Goal: Task Accomplishment & Management: Manage account settings

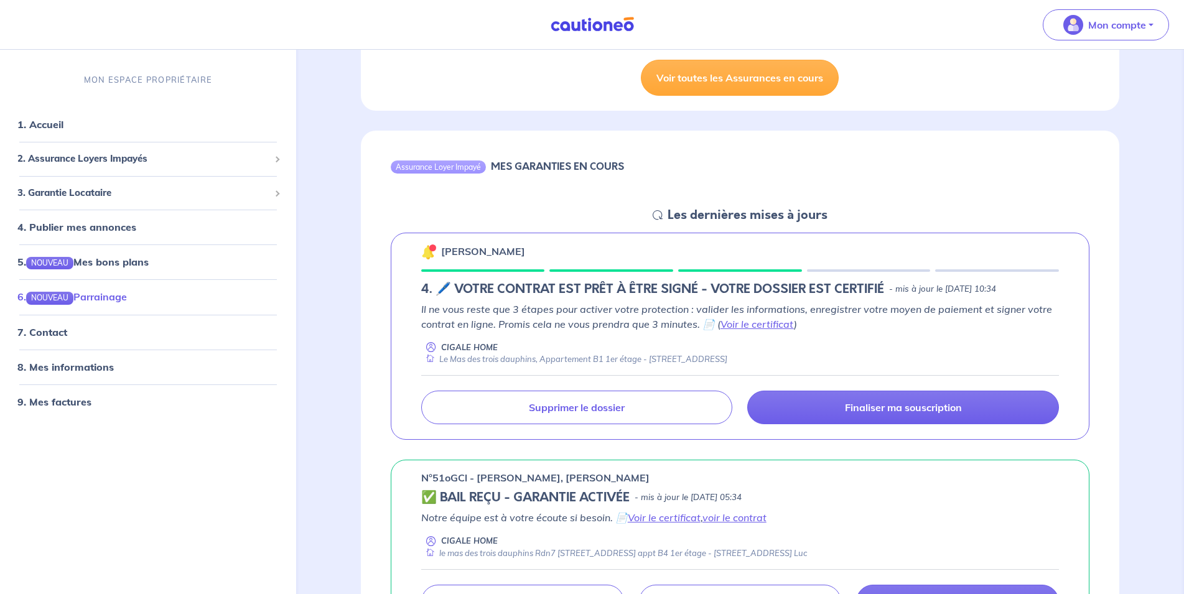
scroll to position [1015, 0]
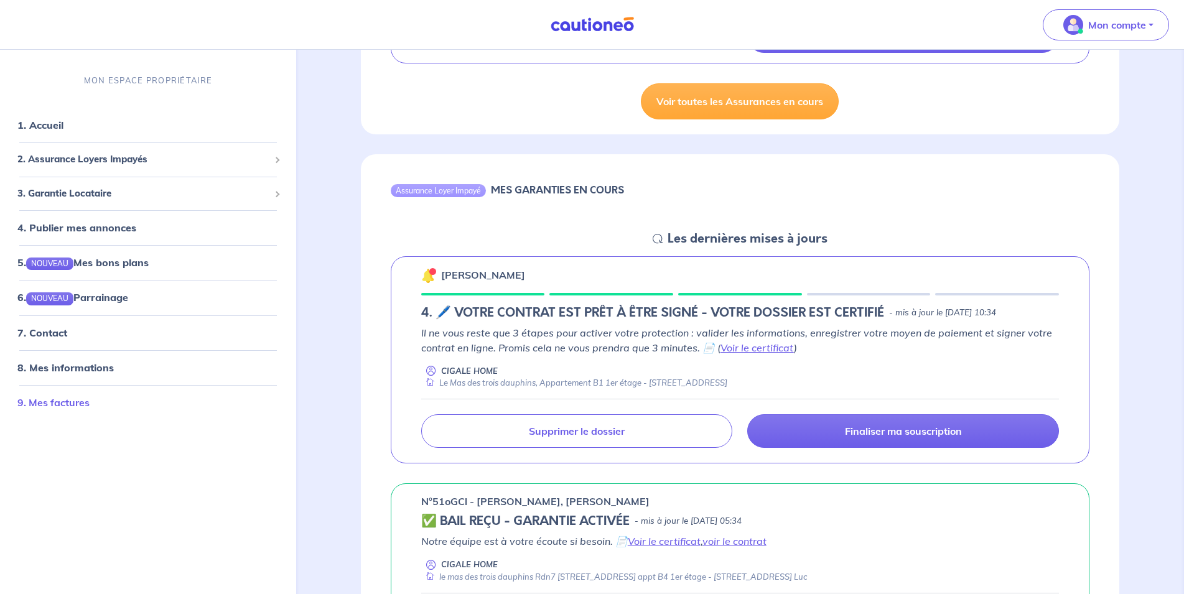
click at [62, 399] on link "9. Mes factures" at bounding box center [53, 402] width 72 height 12
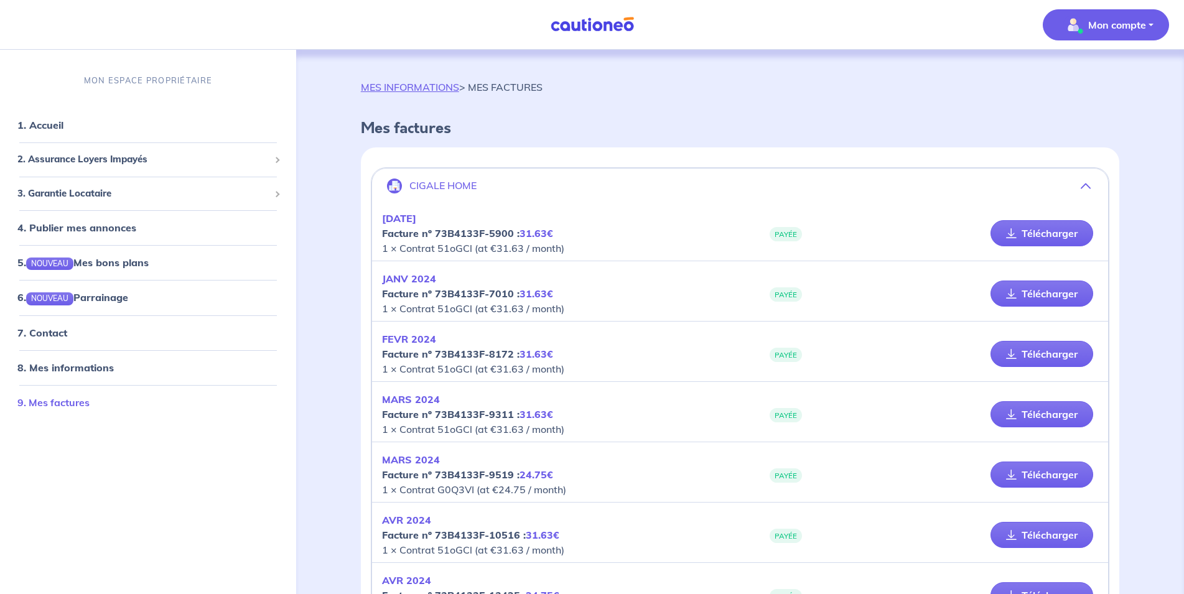
click at [68, 401] on link "9. Mes factures" at bounding box center [53, 402] width 72 height 12
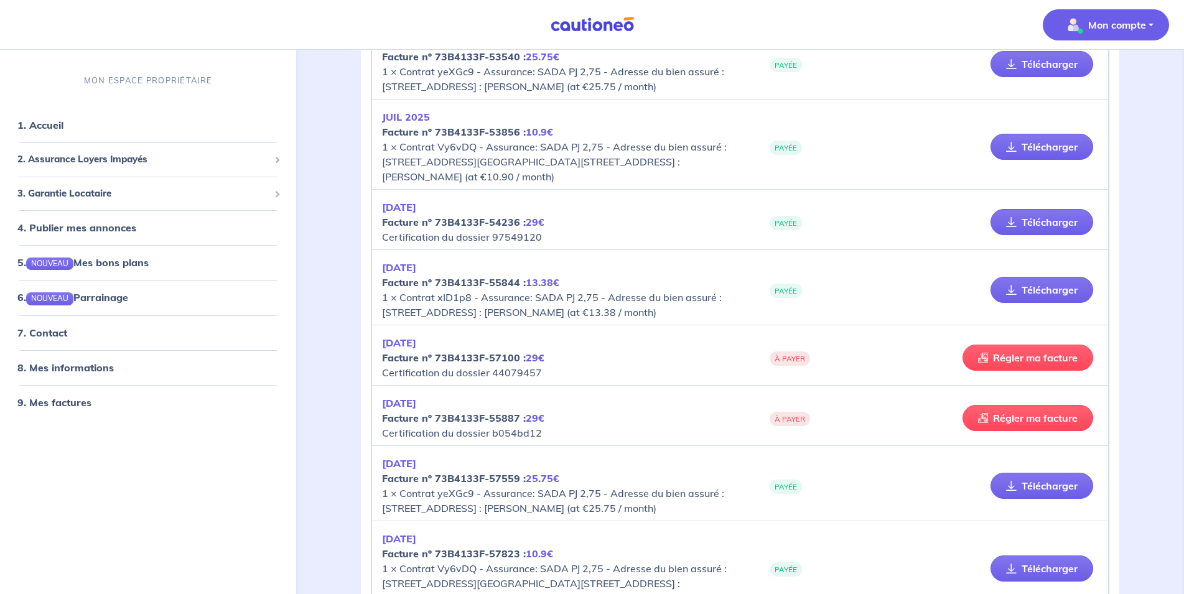
scroll to position [4757, 0]
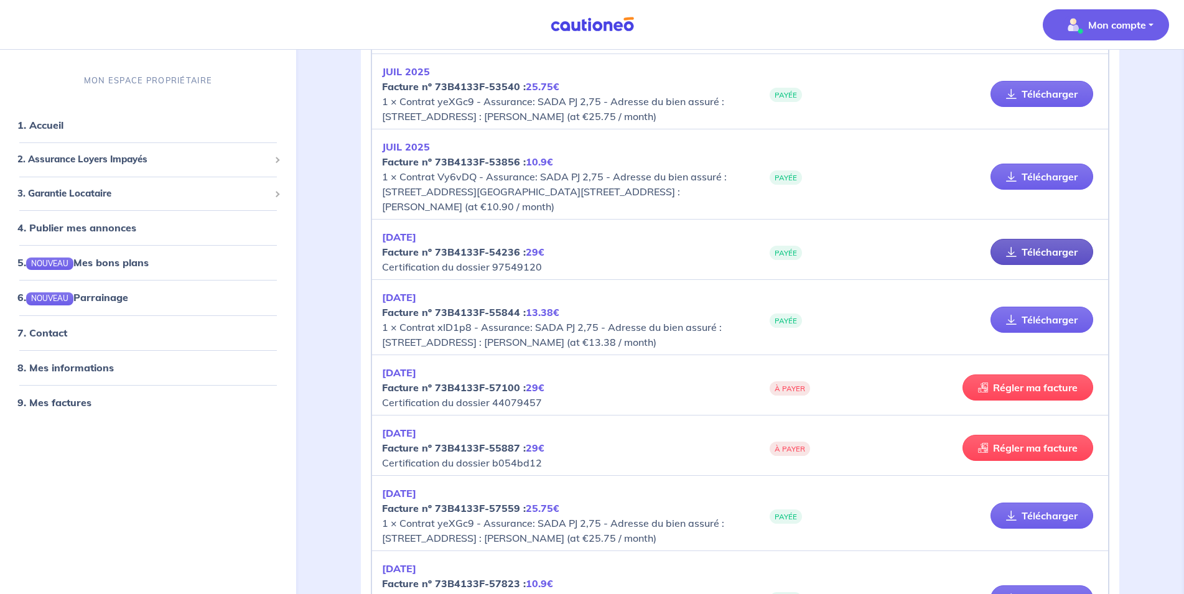
click at [1044, 265] on link "Télécharger" at bounding box center [1041, 252] width 103 height 26
click at [1024, 333] on link "Télécharger" at bounding box center [1041, 320] width 103 height 26
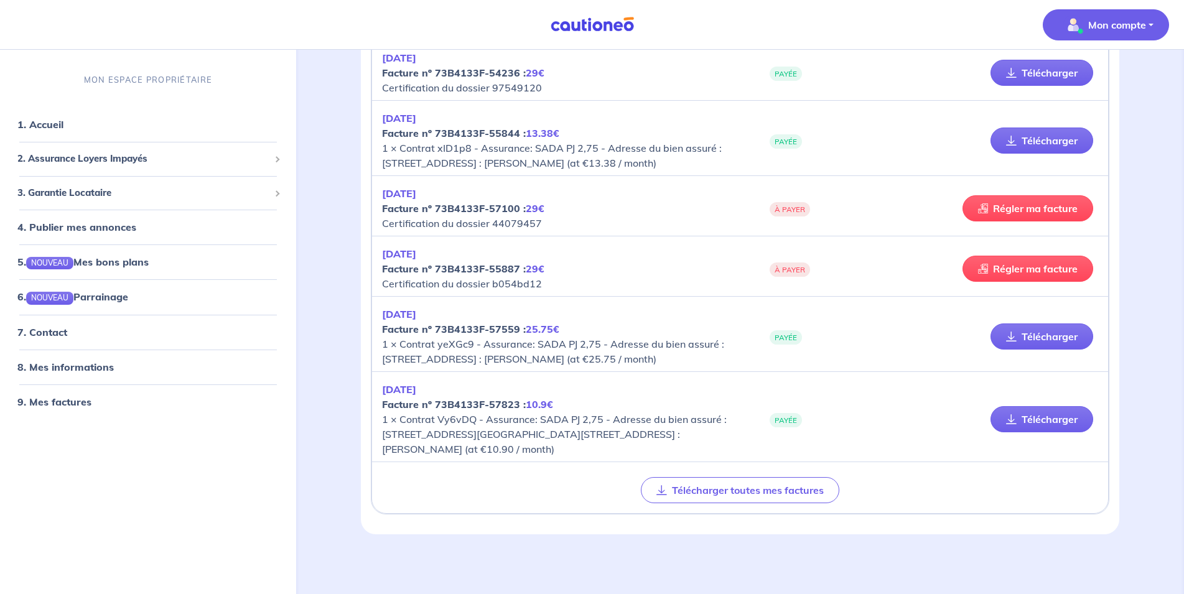
scroll to position [5011, 0]
click at [1034, 333] on link "Télécharger" at bounding box center [1041, 336] width 103 height 26
click at [1036, 419] on link "Télécharger" at bounding box center [1041, 419] width 103 height 26
click at [1064, 256] on link "Régler ma facture" at bounding box center [1027, 269] width 131 height 26
click at [42, 122] on link "1. Accueil" at bounding box center [39, 124] width 45 height 12
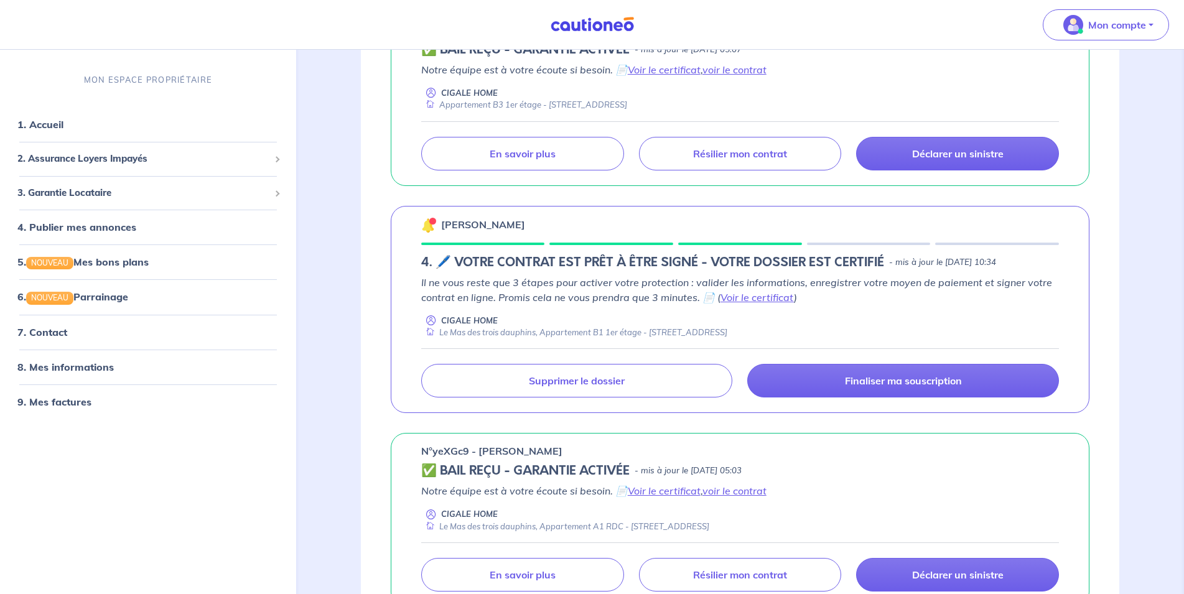
scroll to position [1650, 0]
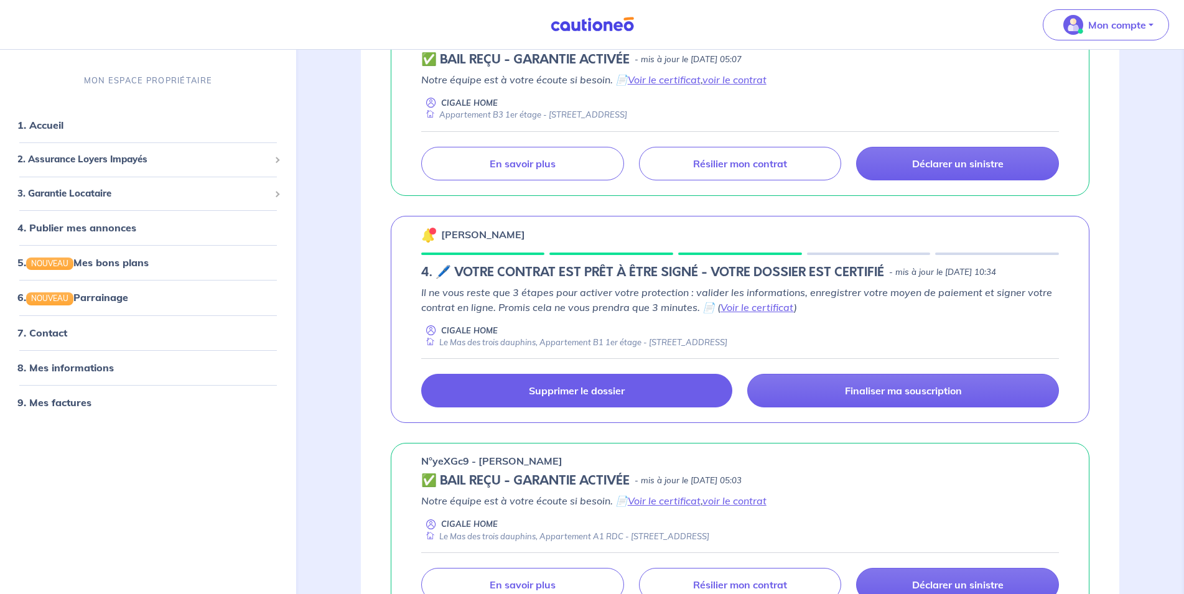
click at [571, 396] on p "Supprimer le dossier" at bounding box center [577, 390] width 96 height 12
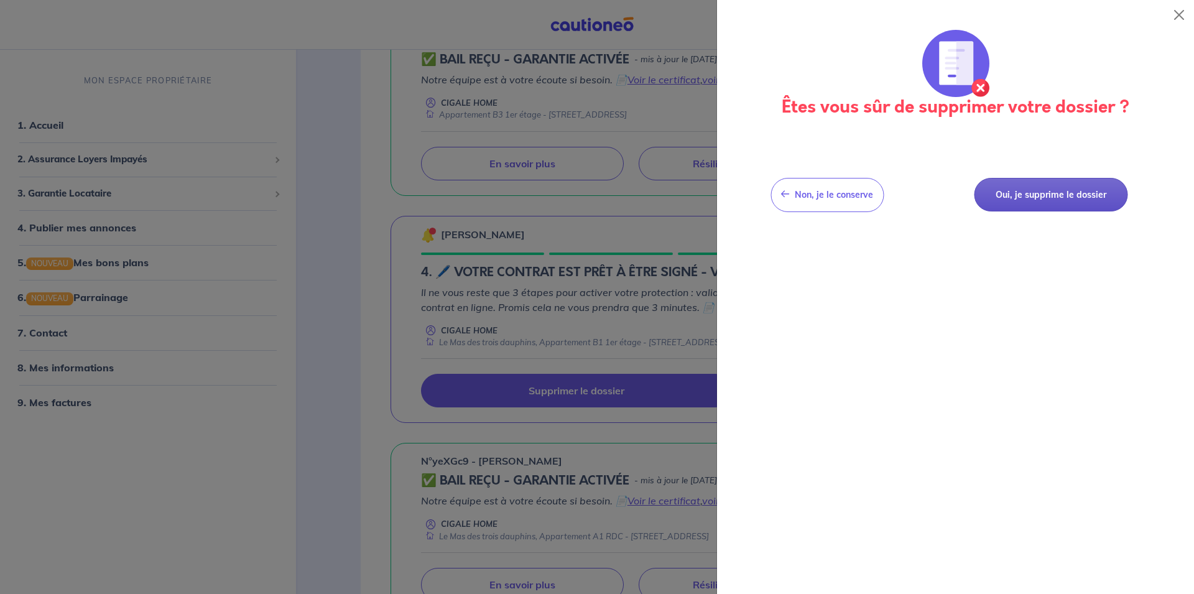
click at [1080, 191] on button "Oui, je supprime le dossier" at bounding box center [1051, 195] width 154 height 34
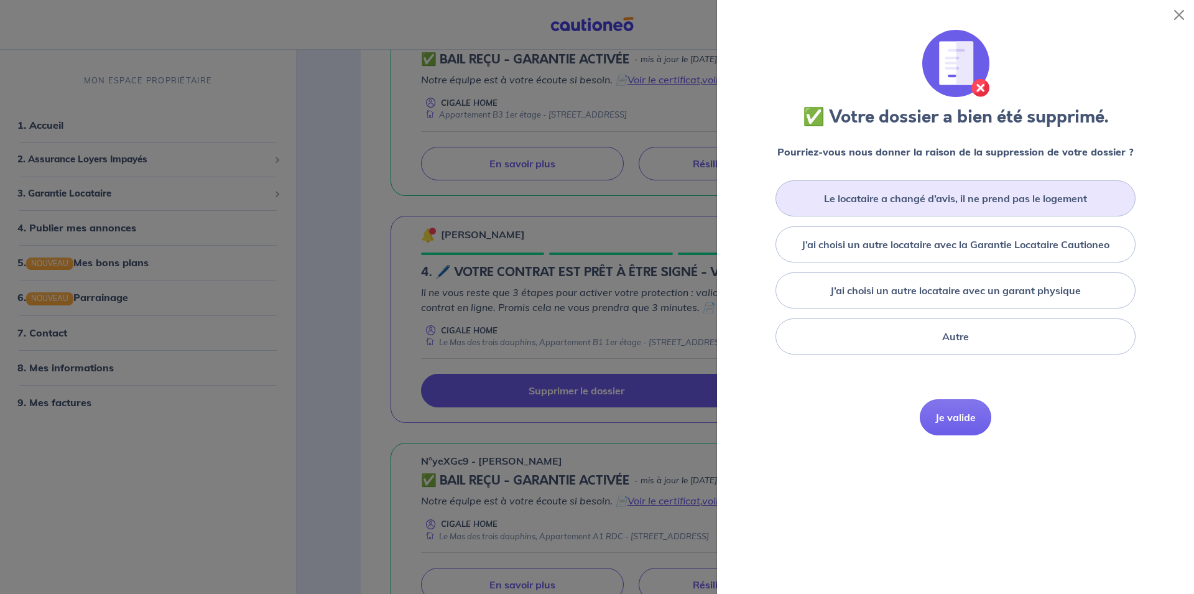
click at [1003, 198] on label "Le locataire a changé d’avis, il ne prend pas le logement" at bounding box center [955, 198] width 263 height 15
click at [0, 0] on input "Le locataire a changé d’avis, il ne prend pas le logement" at bounding box center [0, 0] width 0 height 0
click at [959, 442] on button "Je valide" at bounding box center [956, 436] width 72 height 36
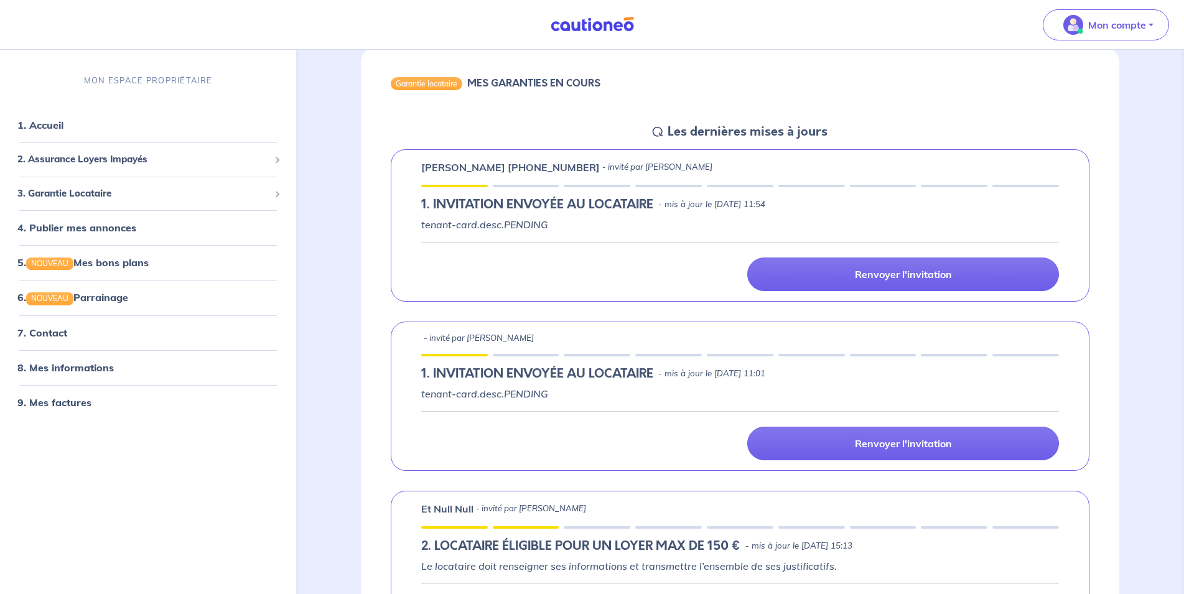
scroll to position [0, 0]
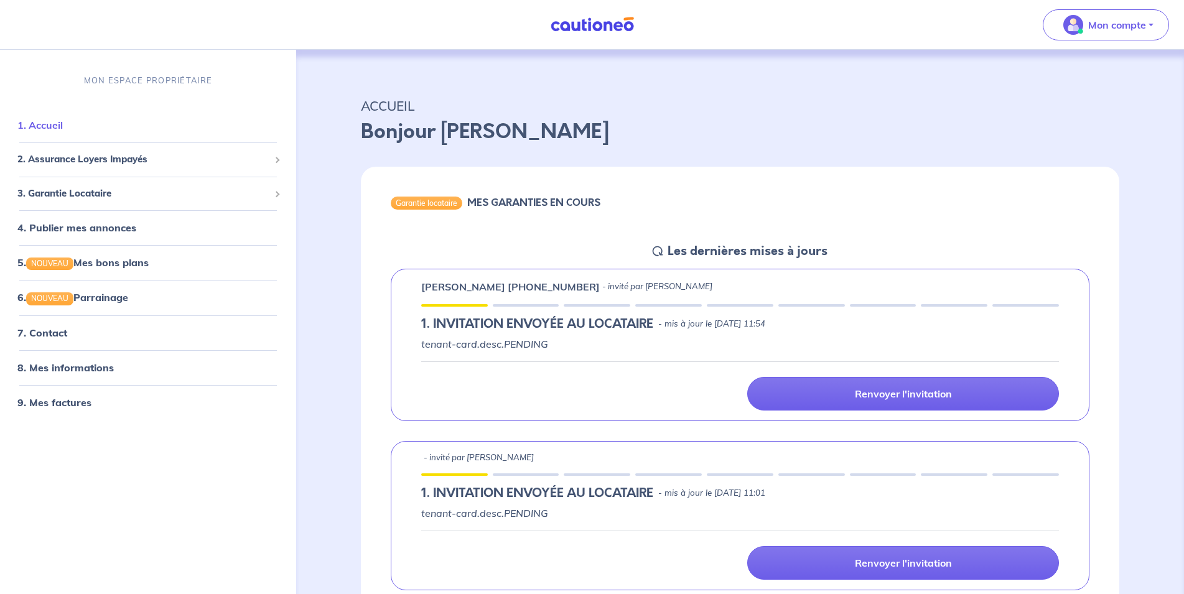
click at [57, 123] on link "1. Accueil" at bounding box center [39, 125] width 45 height 12
